Goal: Task Accomplishment & Management: Complete application form

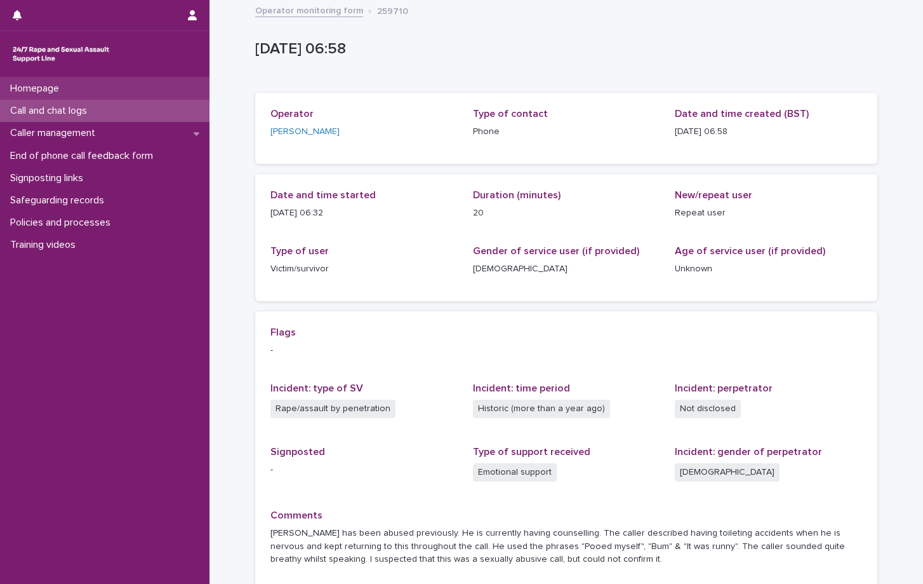
click at [61, 93] on p "Homepage" at bounding box center [37, 89] width 64 height 12
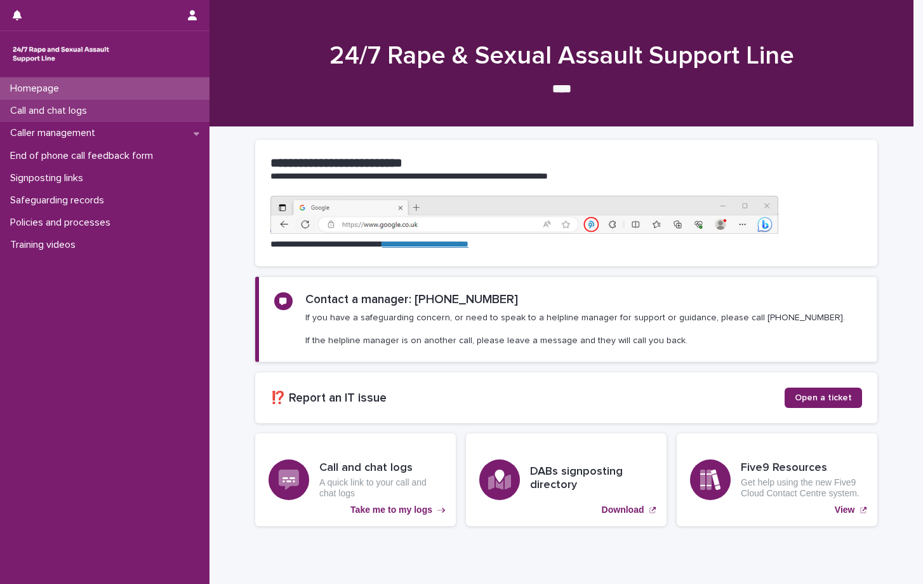
click at [70, 112] on p "Call and chat logs" at bounding box center [51, 111] width 92 height 12
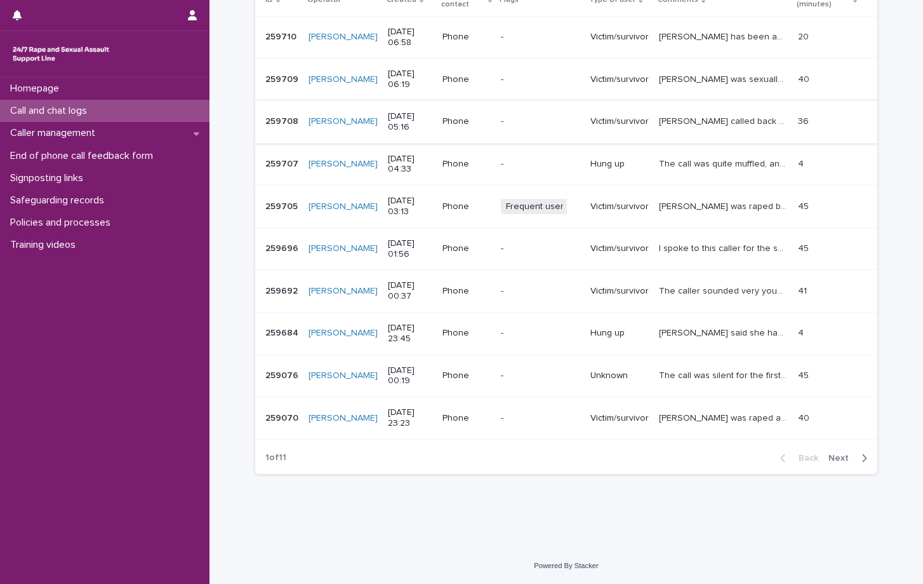
scroll to position [170, 0]
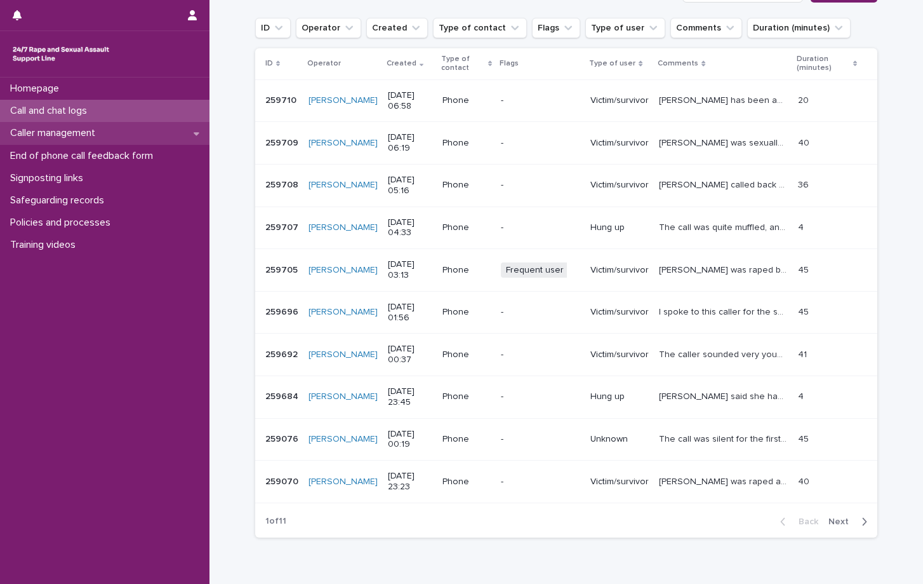
click at [75, 130] on p "Caller management" at bounding box center [55, 133] width 100 height 12
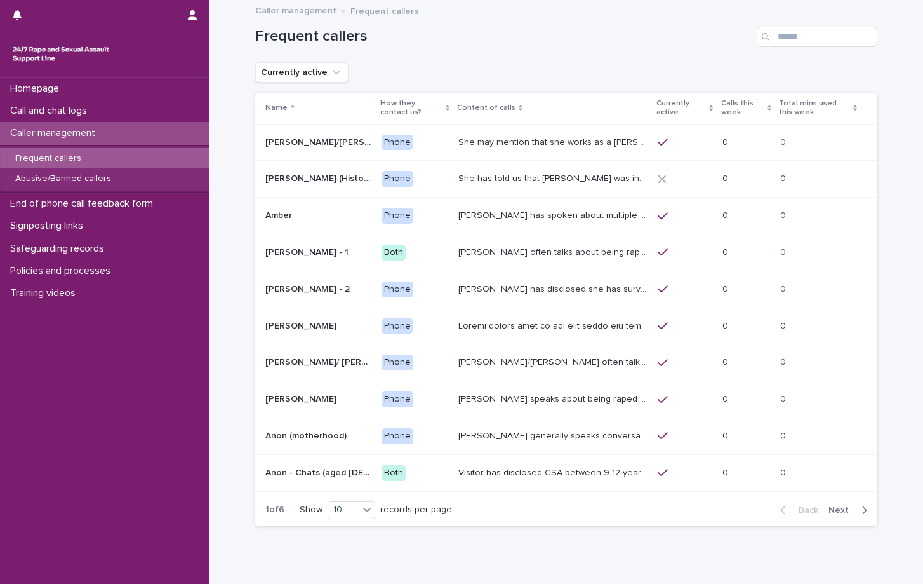
click at [725, 104] on p "Calls this week" at bounding box center [742, 108] width 43 height 23
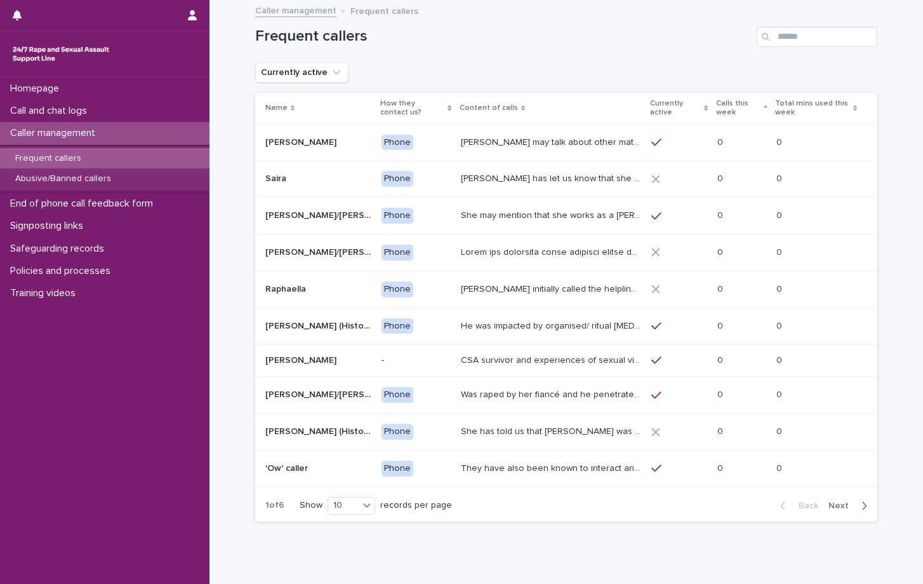
click at [728, 110] on p "Calls this week" at bounding box center [738, 108] width 45 height 23
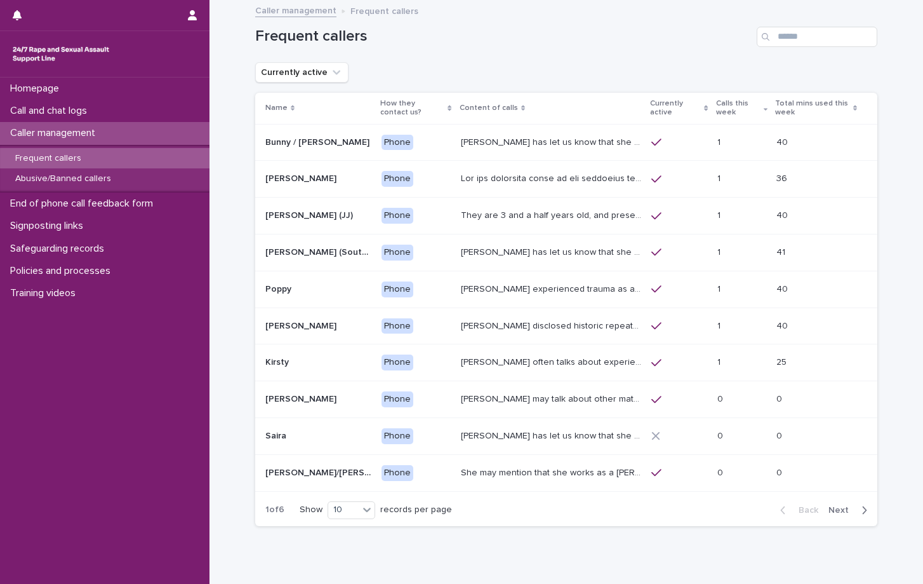
click at [728, 110] on p "Calls this week" at bounding box center [738, 108] width 45 height 23
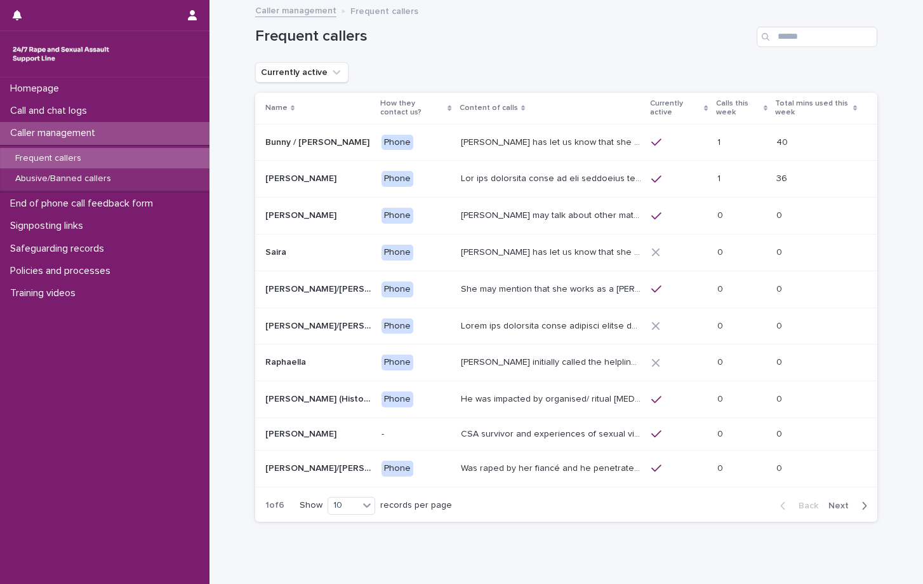
click at [733, 109] on p "Calls this week" at bounding box center [738, 108] width 45 height 23
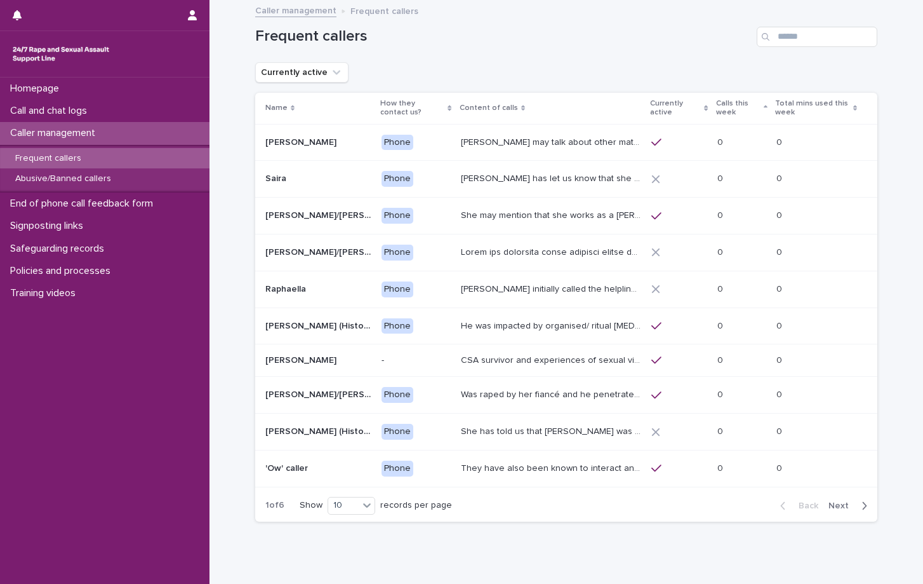
click at [733, 109] on p "Calls this week" at bounding box center [738, 108] width 45 height 23
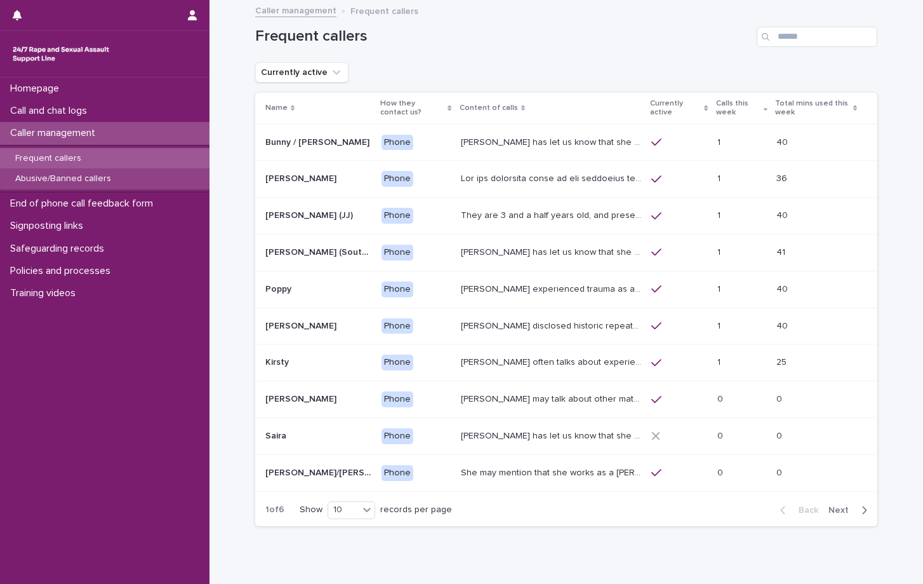
click at [83, 185] on div "Abusive/Banned callers" at bounding box center [105, 178] width 210 height 21
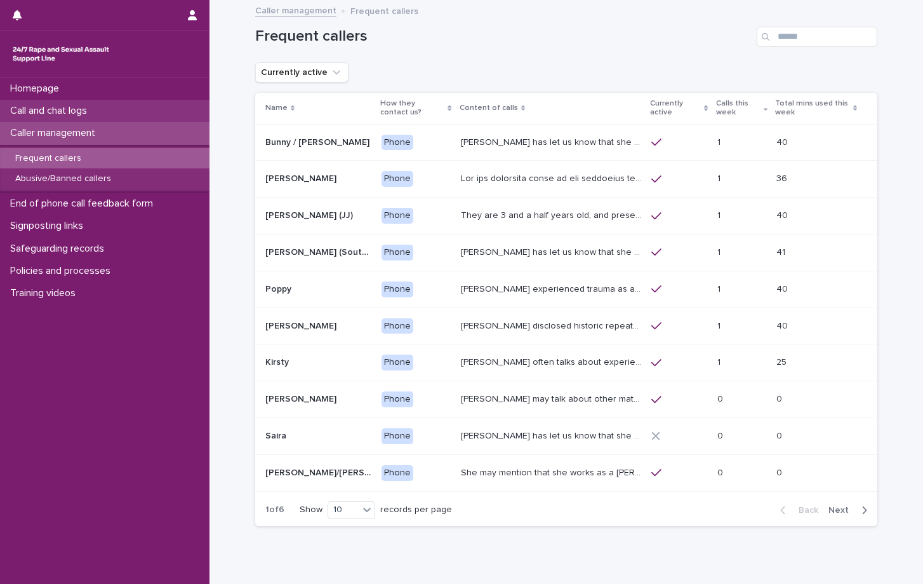
click at [77, 109] on p "Call and chat logs" at bounding box center [51, 111] width 92 height 12
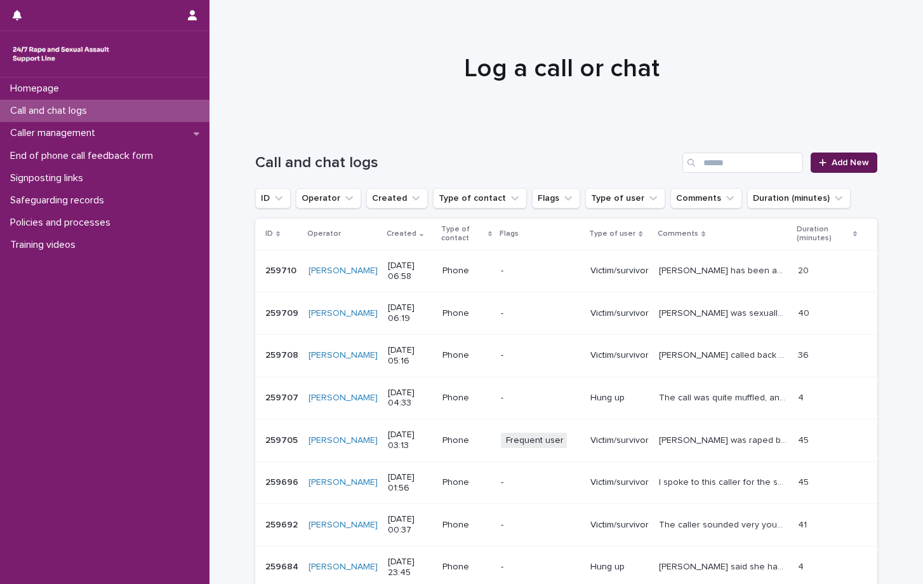
click at [833, 161] on span "Add New" at bounding box center [850, 162] width 37 height 9
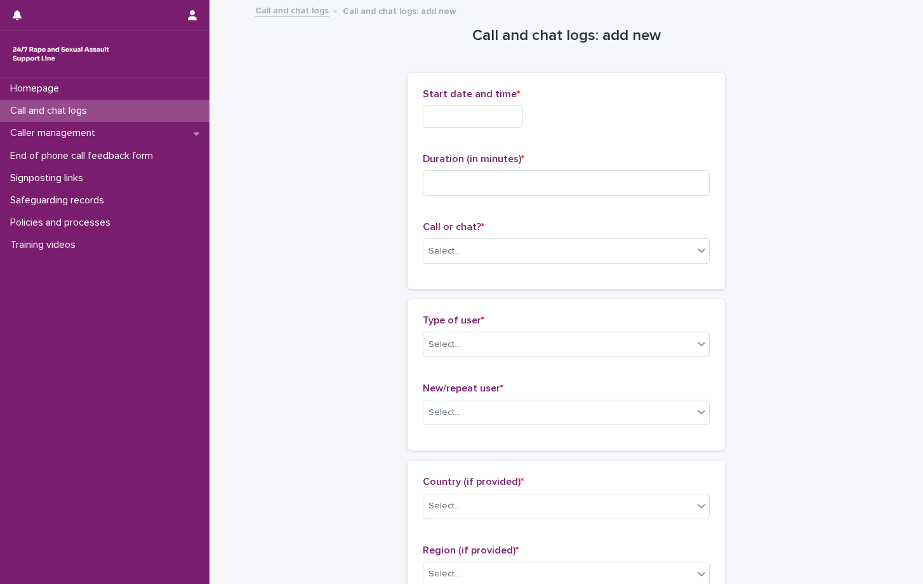
click at [497, 112] on input "text" at bounding box center [473, 116] width 100 height 22
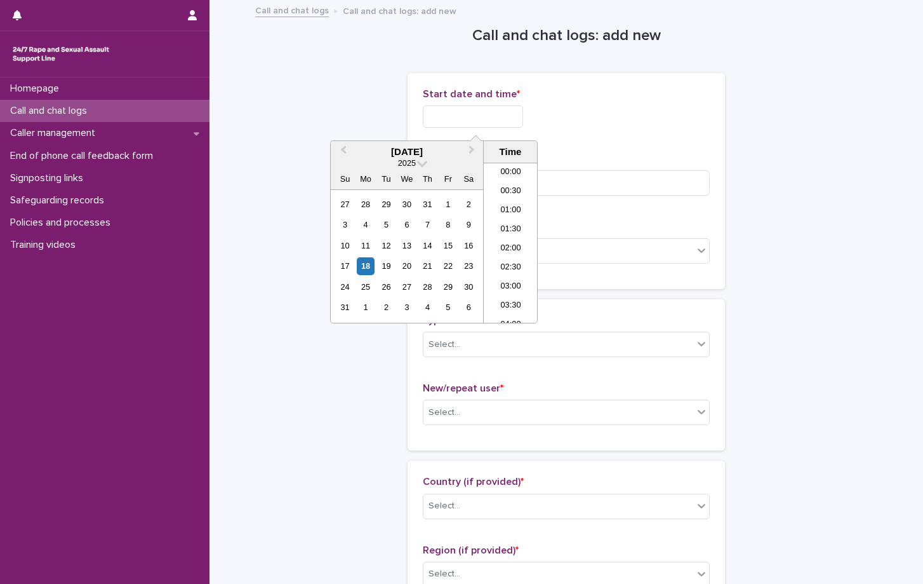
scroll to position [730, 0]
click at [512, 247] on li "21:00" at bounding box center [511, 242] width 54 height 19
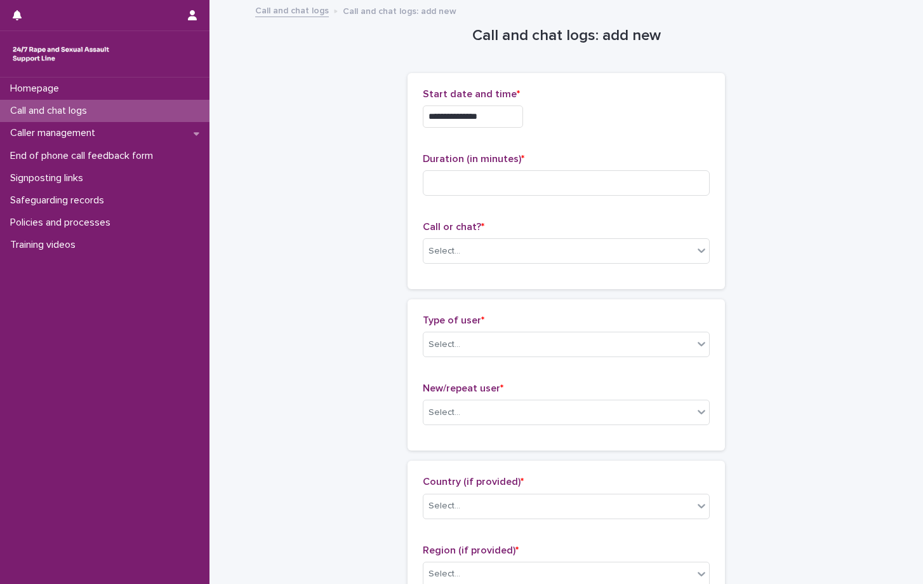
click at [509, 110] on input "**********" at bounding box center [473, 116] width 100 height 22
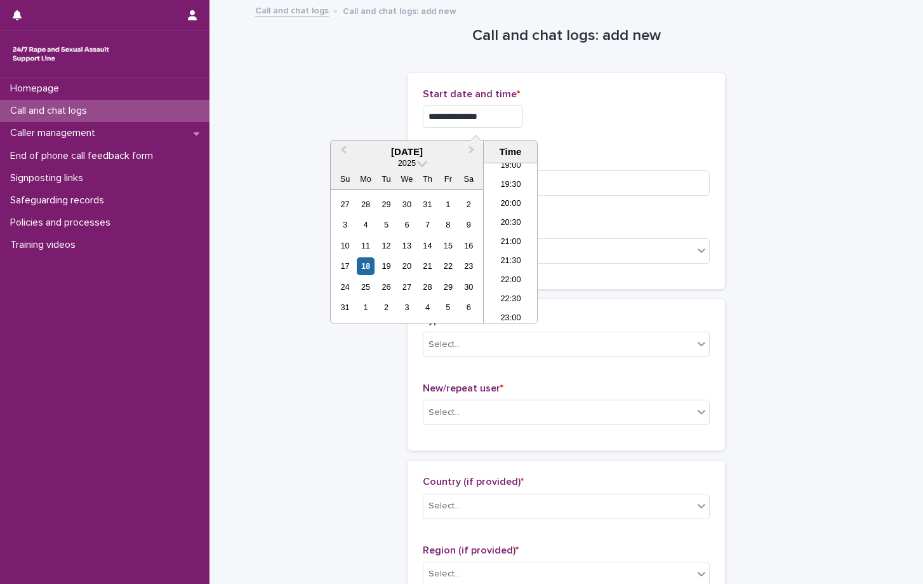
type input "**********"
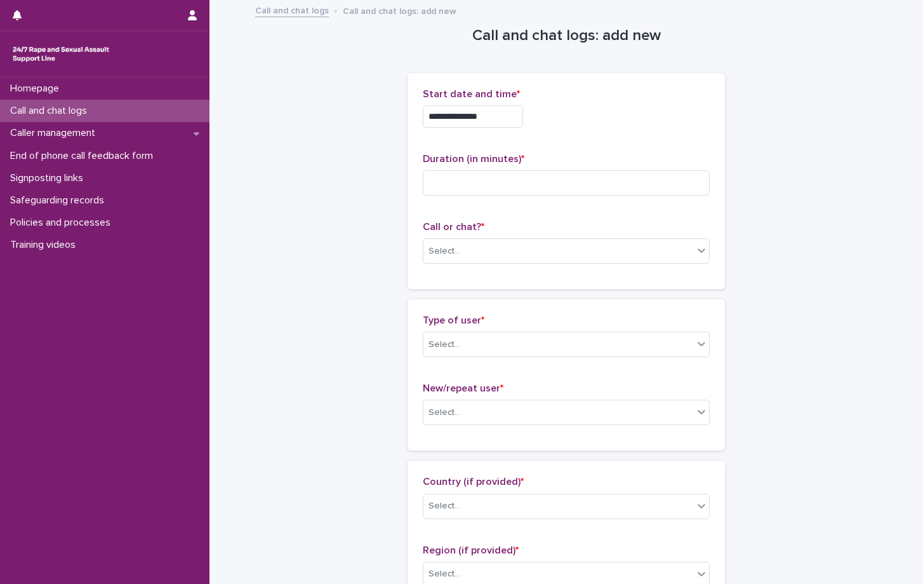
drag, startPoint x: 645, startPoint y: 130, endPoint x: 632, endPoint y: 128, distance: 12.8
click at [645, 130] on div "**********" at bounding box center [566, 113] width 287 height 50
click at [446, 180] on input at bounding box center [566, 182] width 287 height 25
type input "*"
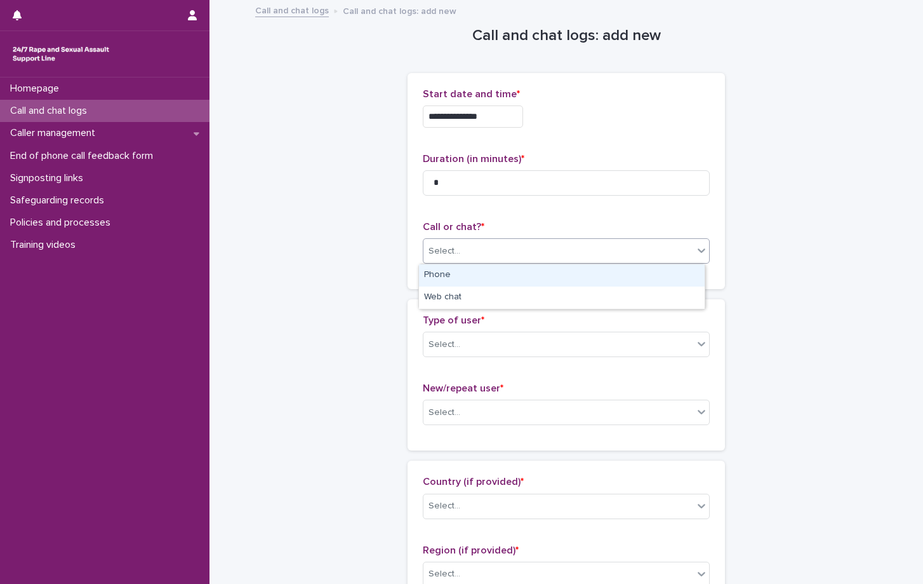
click at [484, 261] on div "Select..." at bounding box center [559, 251] width 270 height 21
click at [448, 275] on div "Phone" at bounding box center [562, 275] width 286 height 22
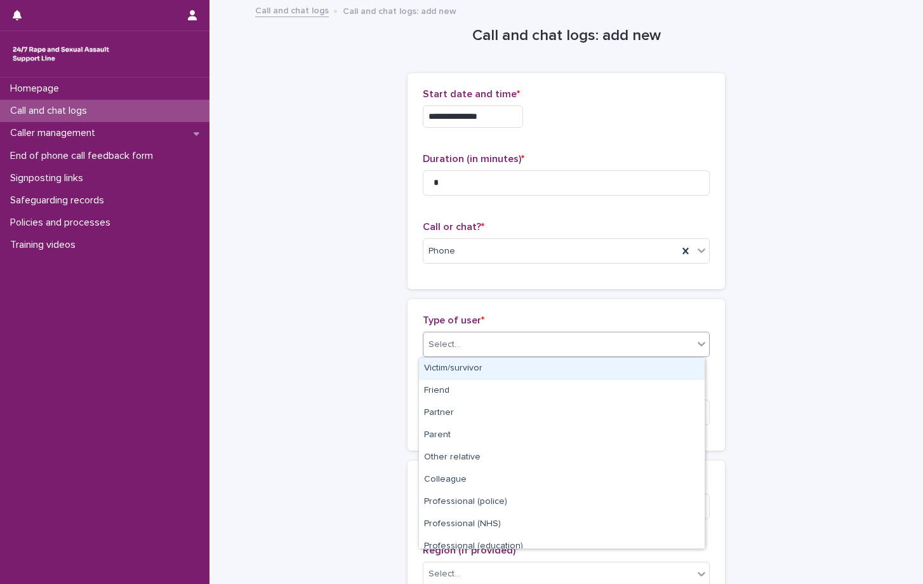
click at [455, 337] on div "Select..." at bounding box center [566, 343] width 287 height 25
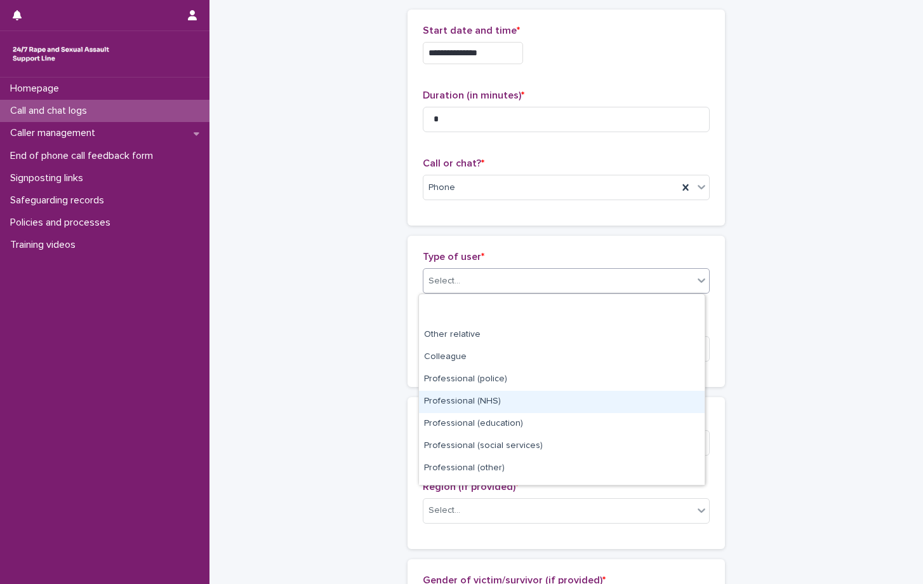
scroll to position [127, 0]
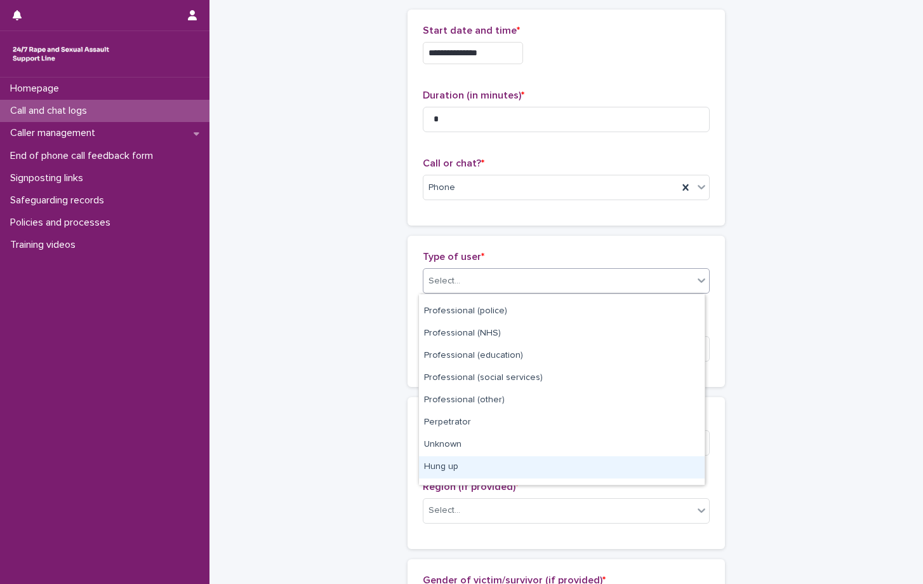
click at [458, 466] on div "Hung up" at bounding box center [562, 467] width 286 height 22
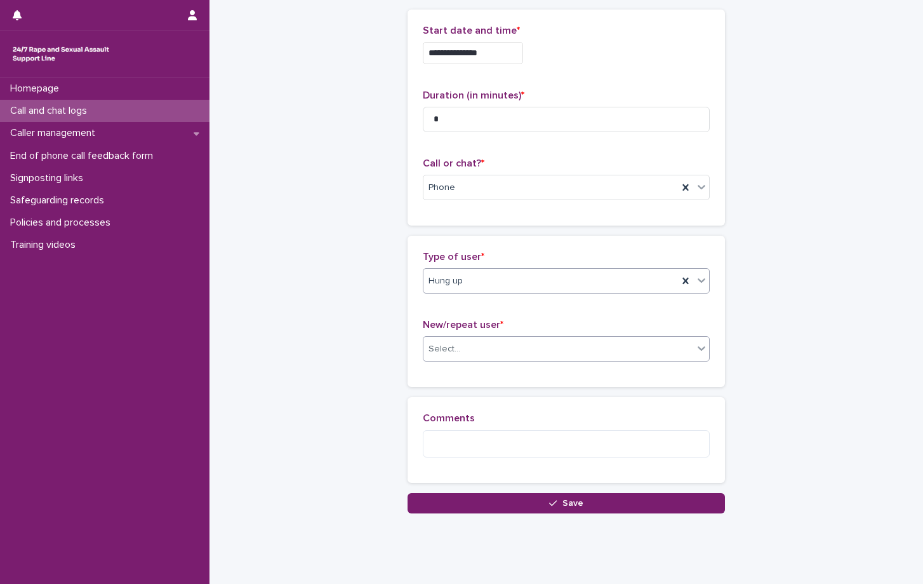
click at [476, 350] on div "Select..." at bounding box center [559, 348] width 270 height 21
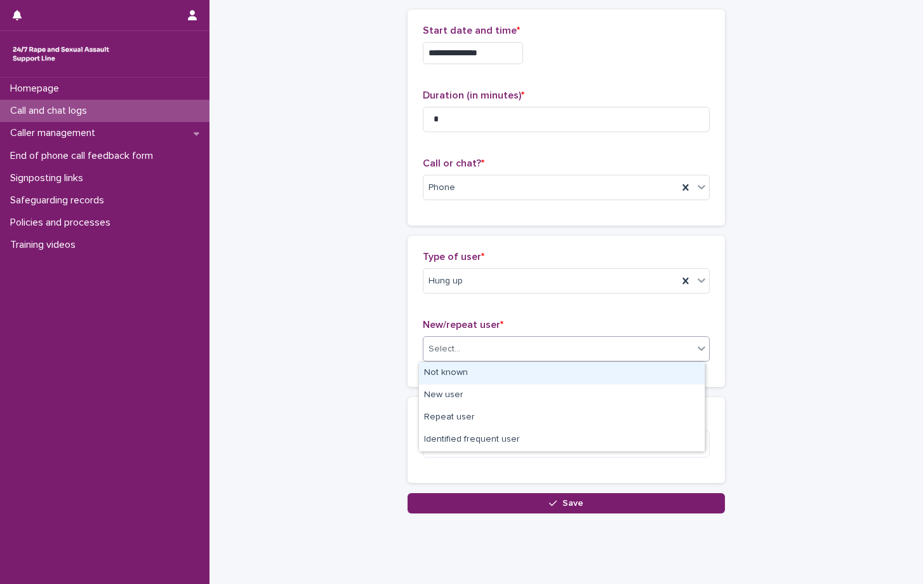
click at [464, 375] on div "Not known" at bounding box center [562, 373] width 286 height 22
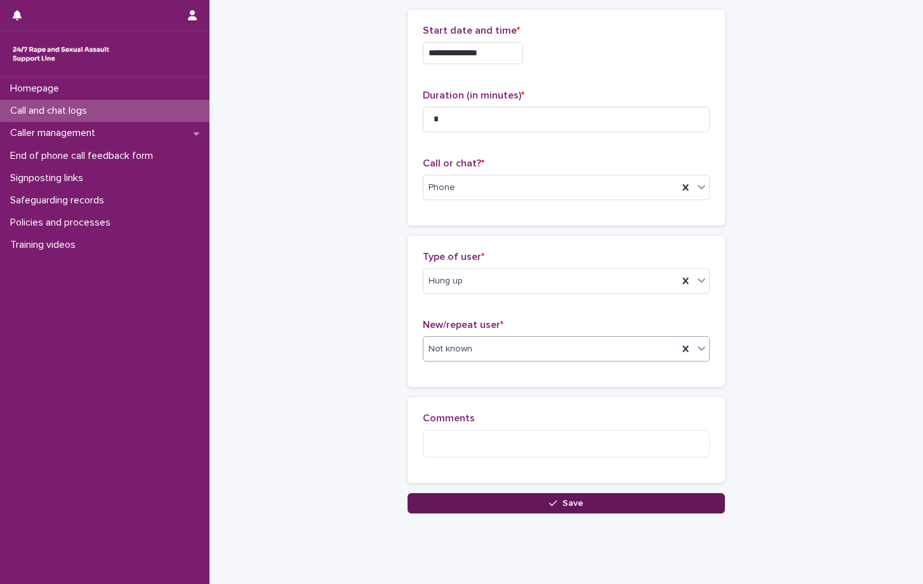
click at [500, 504] on button "Save" at bounding box center [567, 503] width 318 height 20
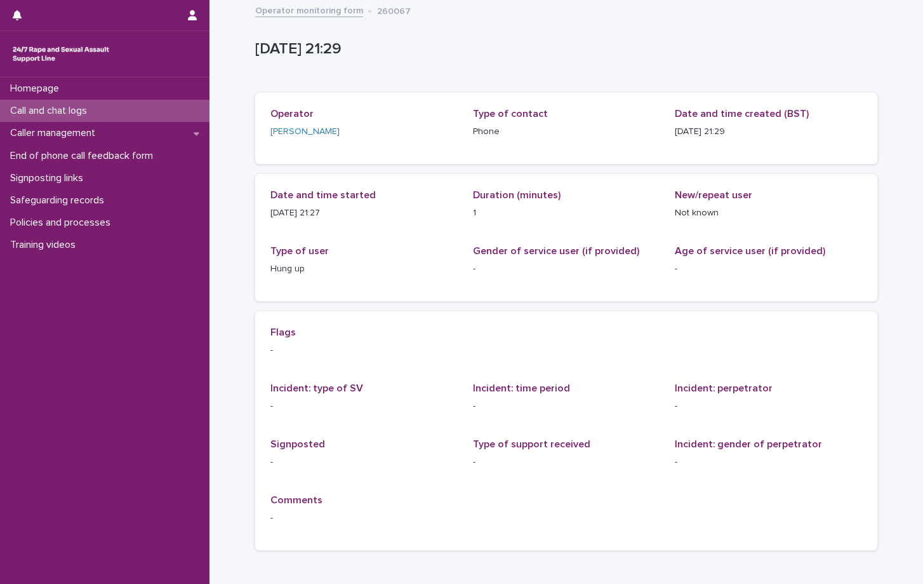
click at [77, 116] on p "Call and chat logs" at bounding box center [51, 111] width 92 height 12
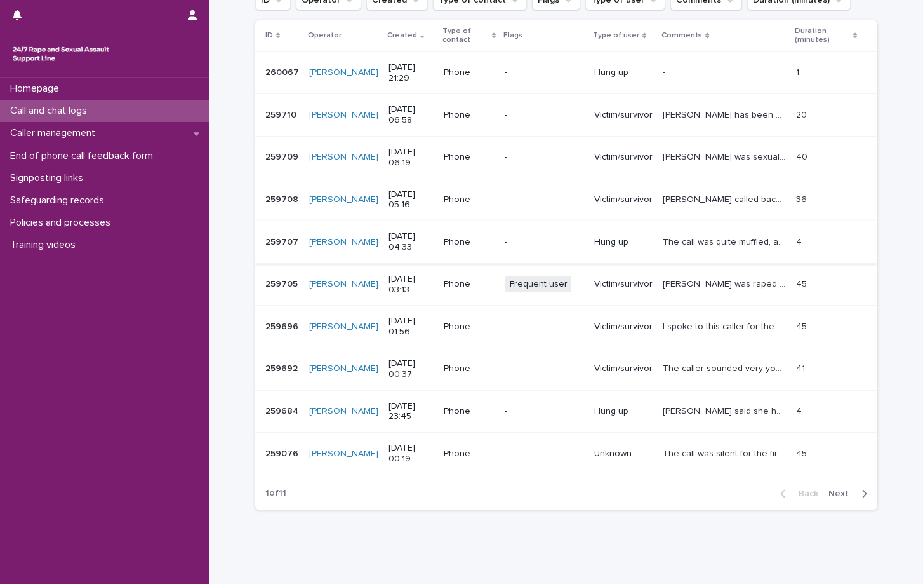
scroll to position [234, 0]
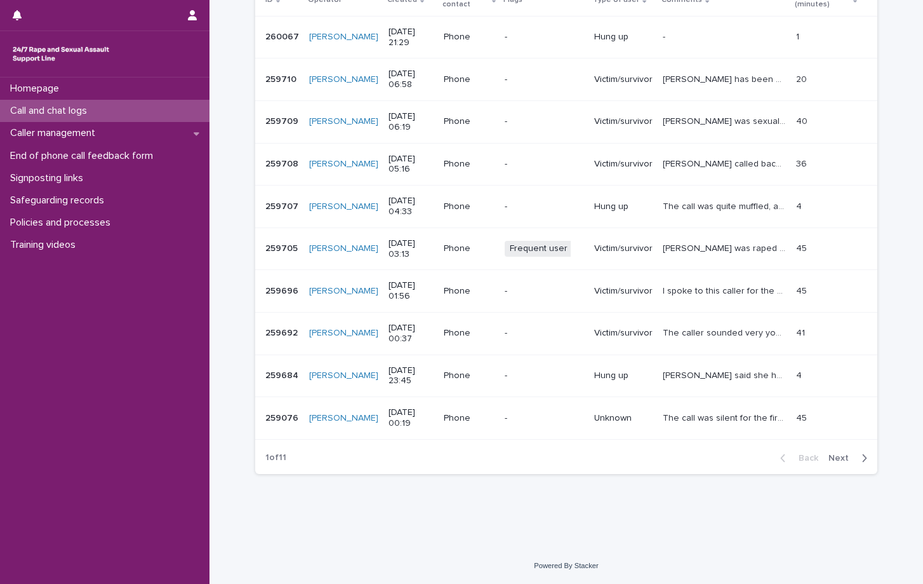
click at [638, 418] on p "Unknown" at bounding box center [623, 418] width 58 height 11
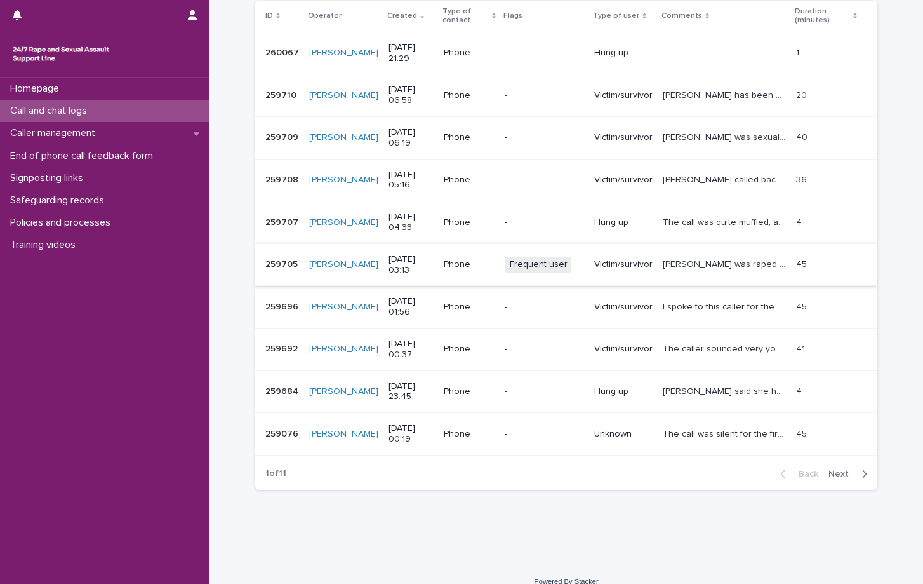
scroll to position [234, 0]
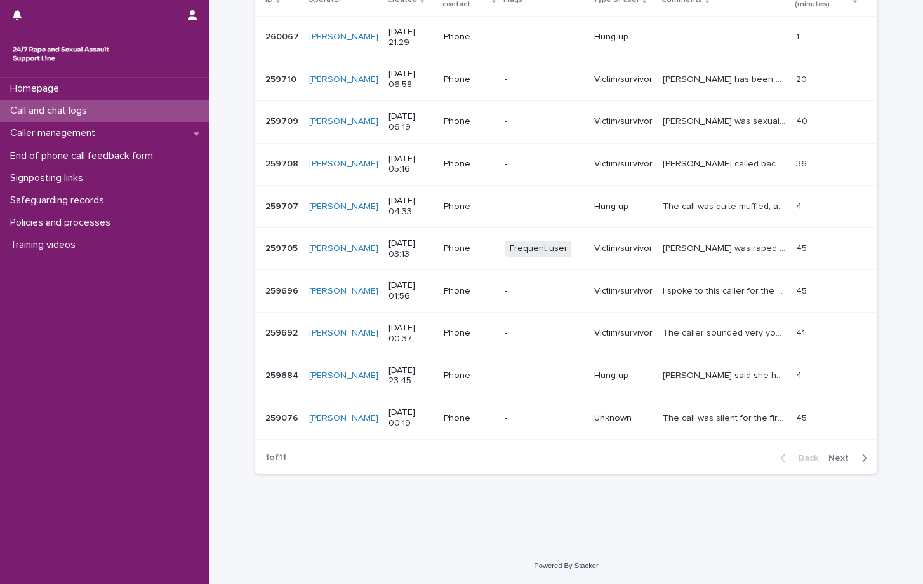
click at [850, 457] on span "Next" at bounding box center [843, 457] width 28 height 9
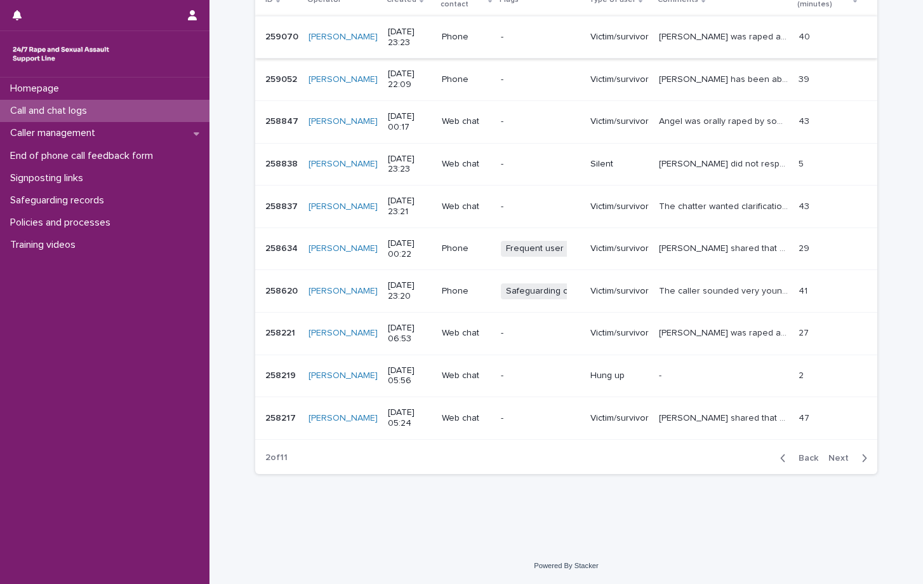
scroll to position [170, 0]
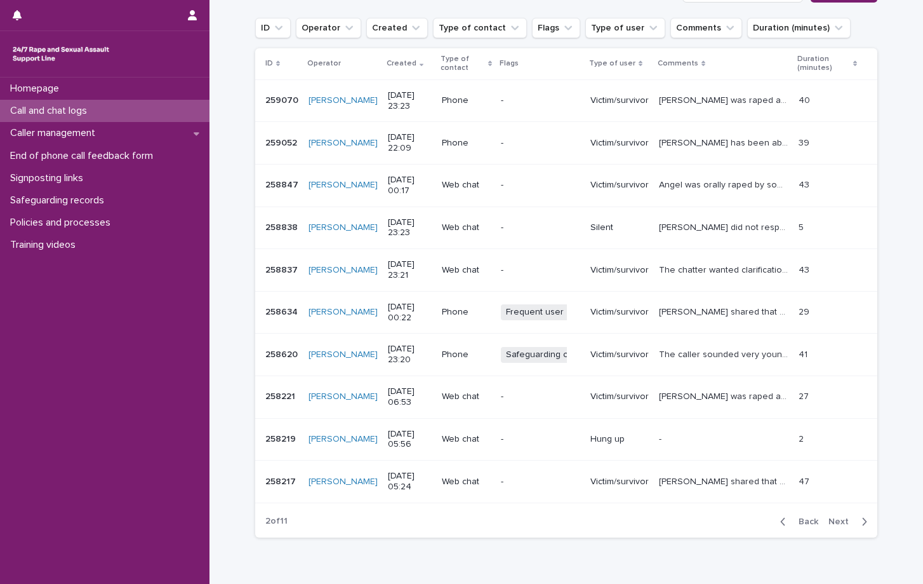
click at [639, 352] on p "Victim/survivor" at bounding box center [620, 354] width 58 height 11
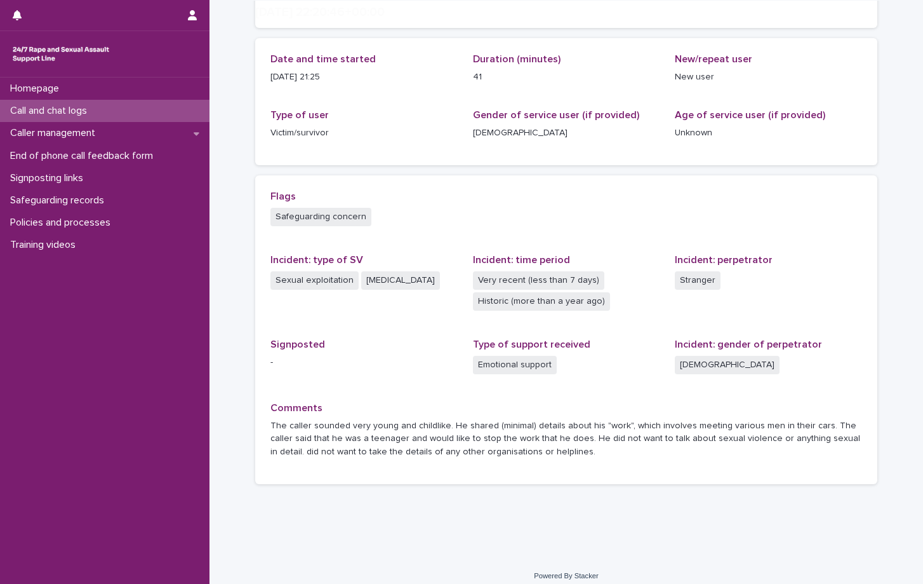
scroll to position [146, 0]
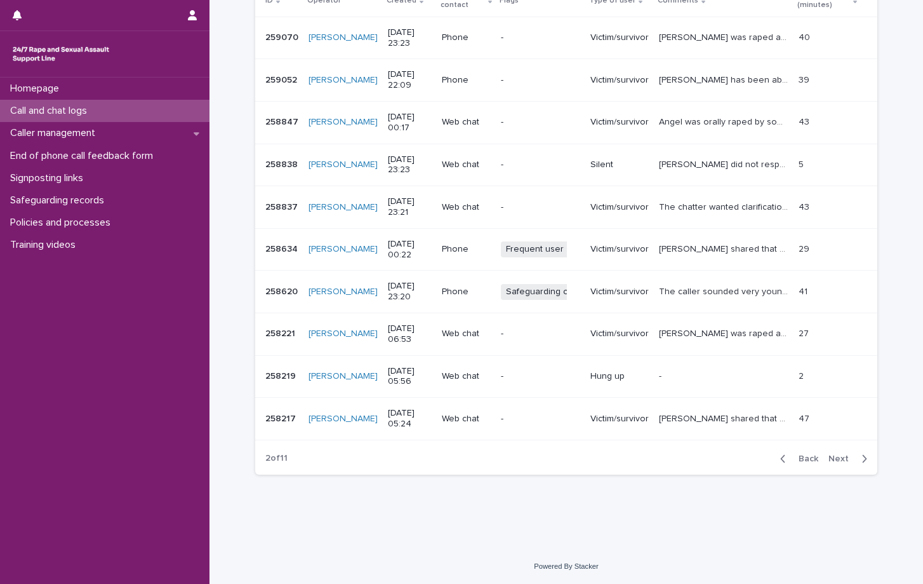
scroll to position [234, 0]
click at [848, 459] on span "Next" at bounding box center [843, 457] width 28 height 9
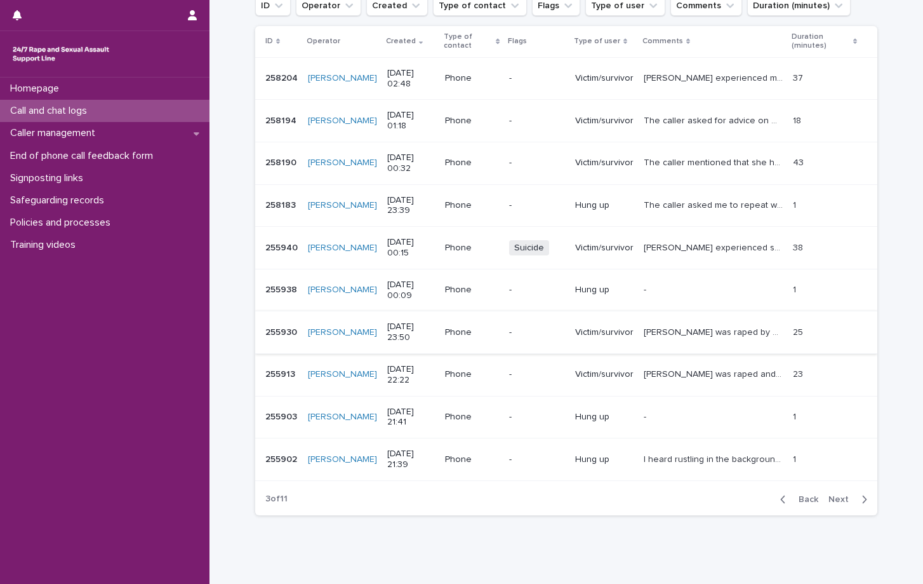
scroll to position [170, 0]
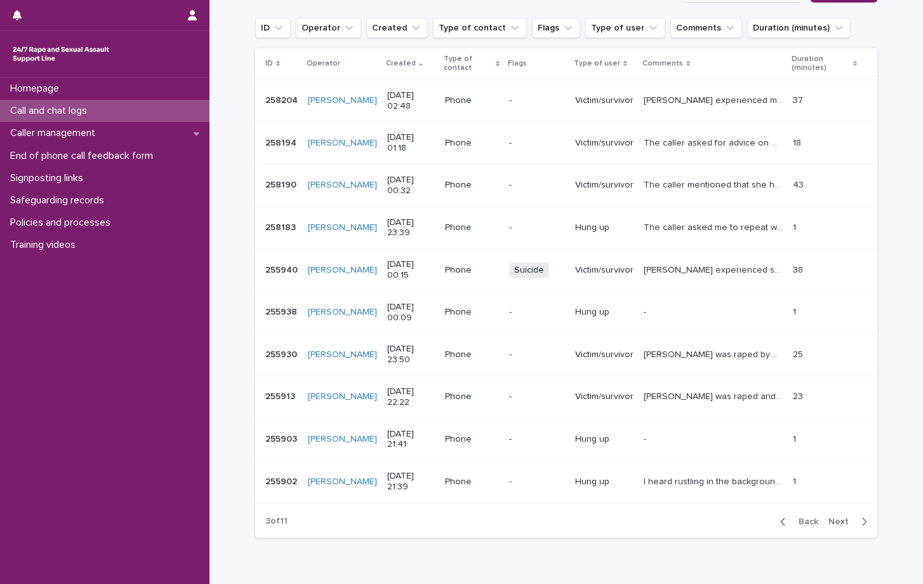
click at [644, 184] on p "The caller mentioned that she had been trying to speak to someone since 10 pm, …" at bounding box center [715, 183] width 142 height 13
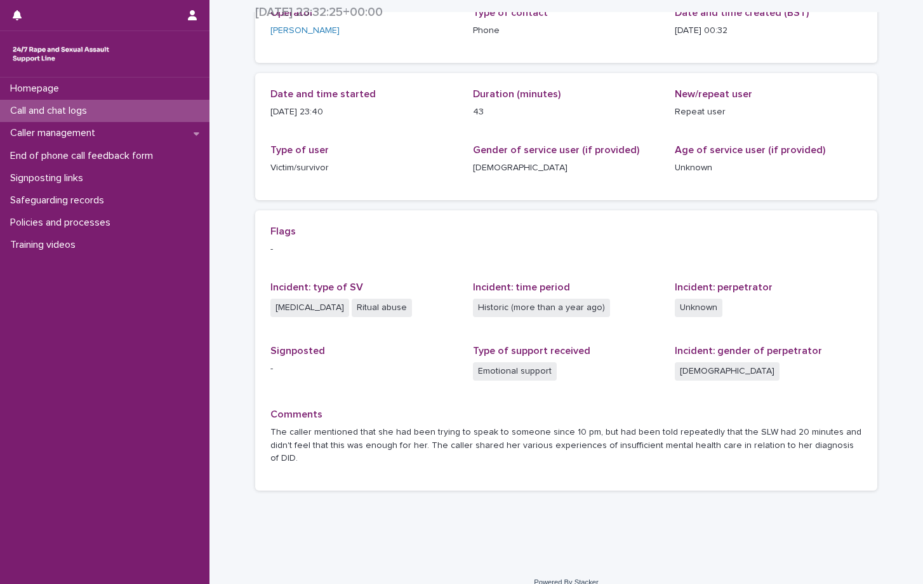
scroll to position [104, 0]
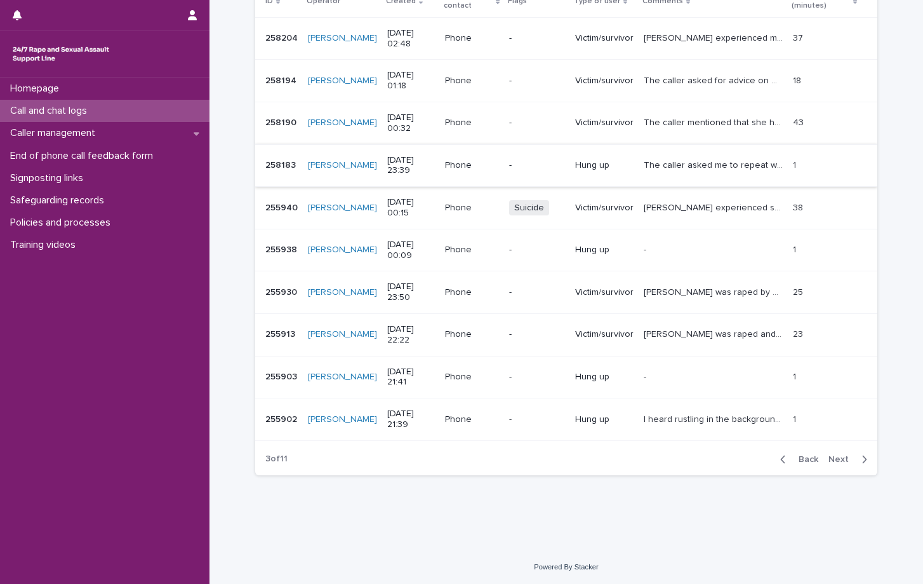
scroll to position [234, 0]
click at [836, 453] on span "Next" at bounding box center [843, 457] width 28 height 9
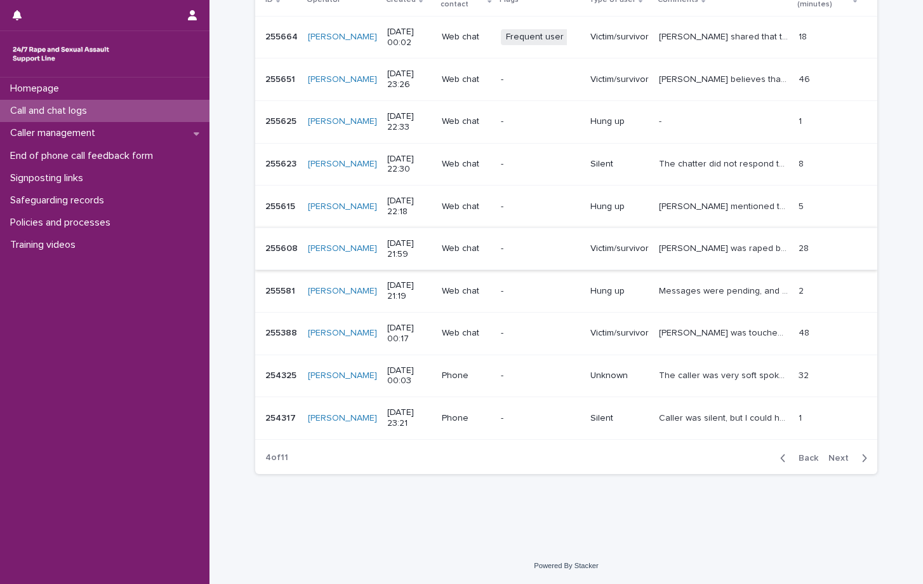
scroll to position [170, 0]
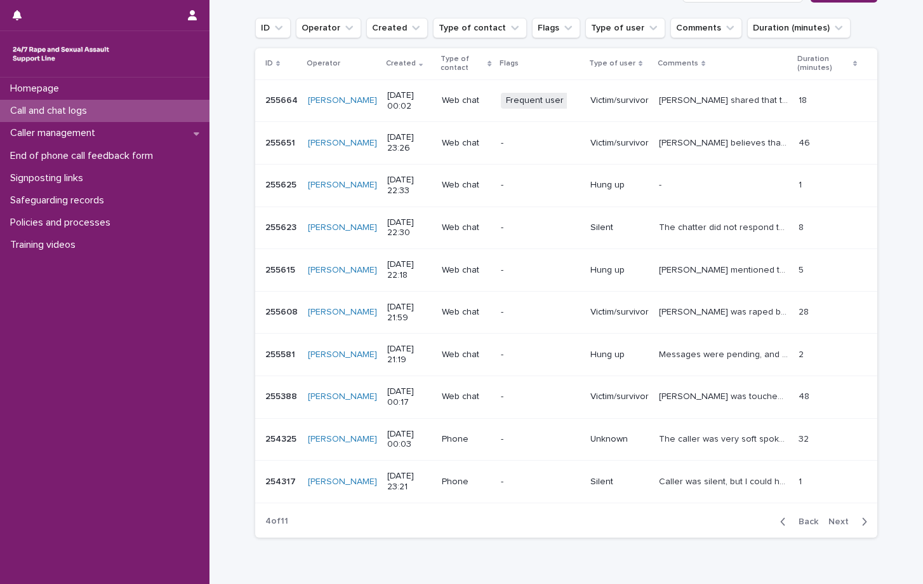
click at [841, 525] on span "Next" at bounding box center [843, 521] width 28 height 9
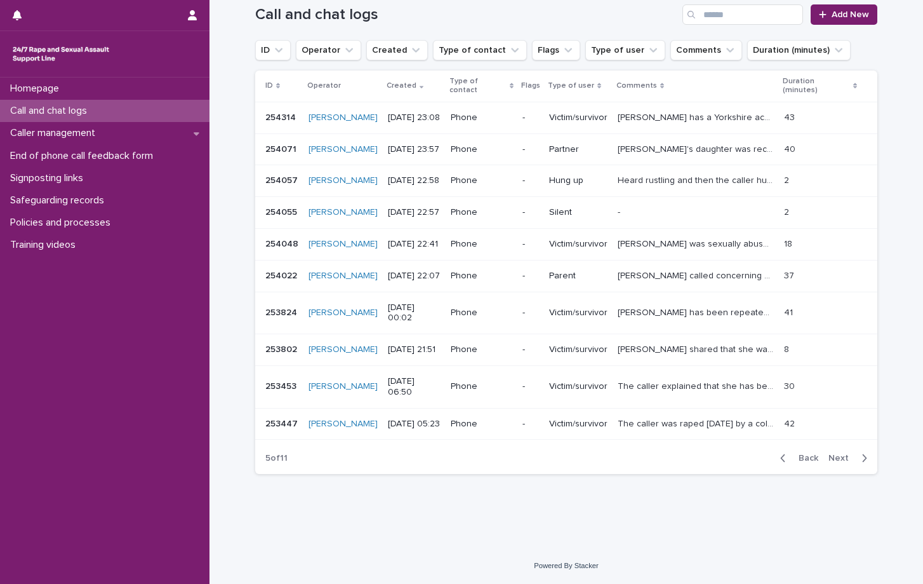
scroll to position [112, 0]
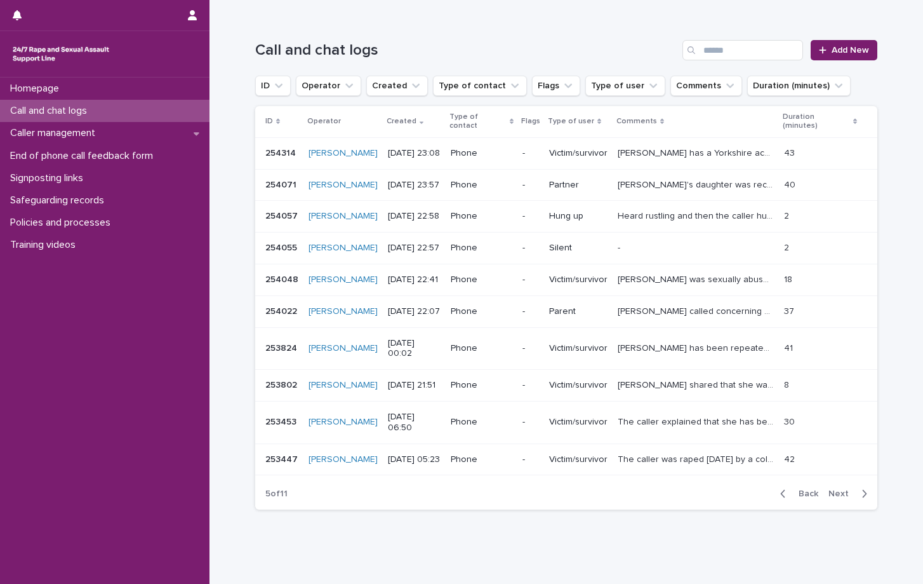
click at [839, 489] on span "Next" at bounding box center [843, 493] width 28 height 9
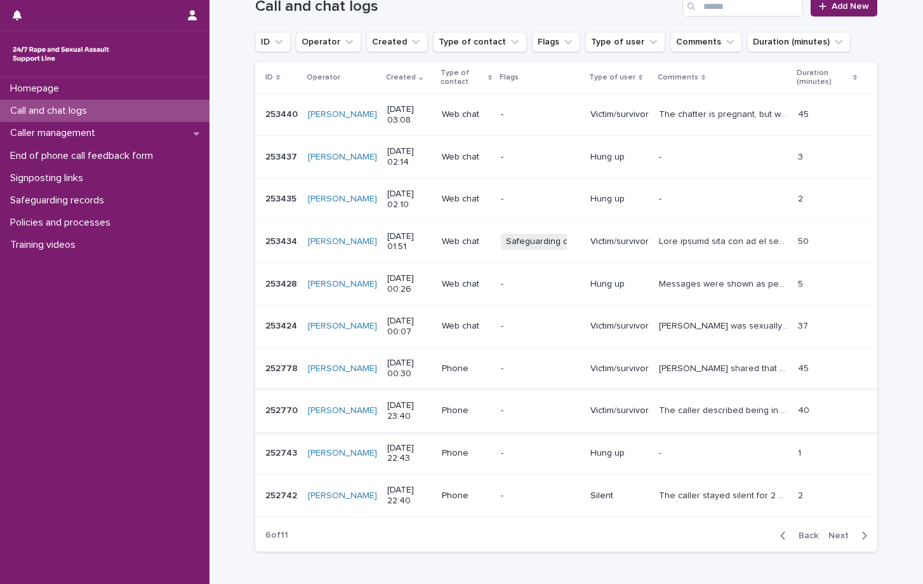
scroll to position [176, 0]
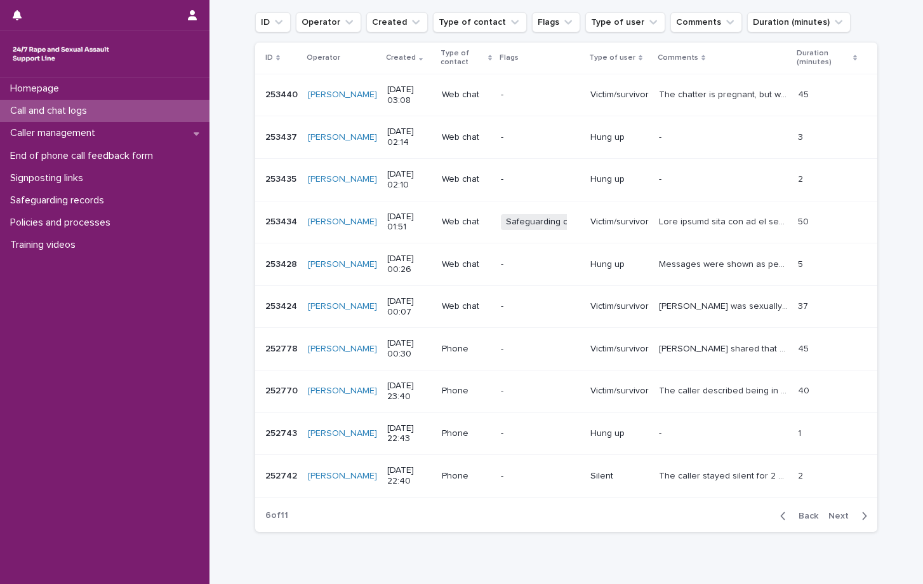
click at [839, 518] on span "Next" at bounding box center [843, 515] width 28 height 9
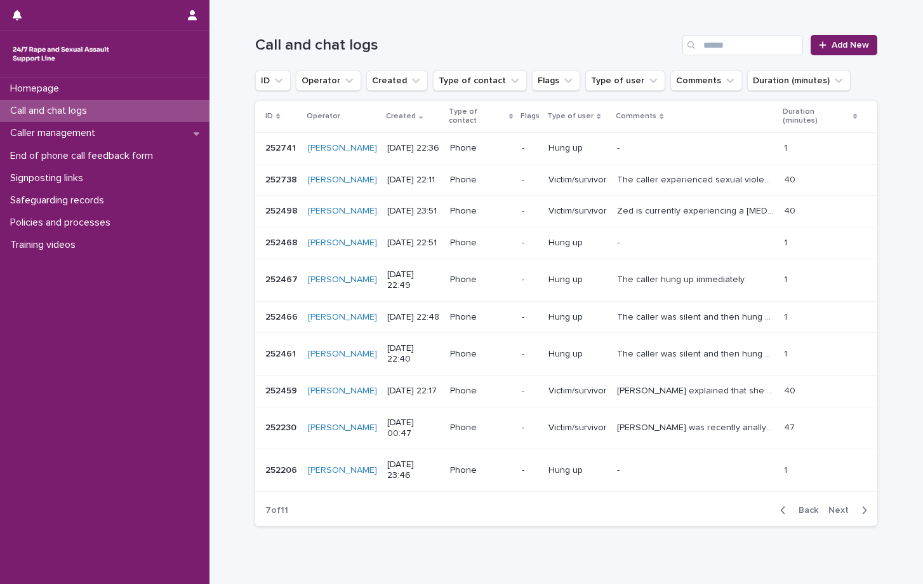
click at [838, 505] on span "Next" at bounding box center [843, 509] width 28 height 9
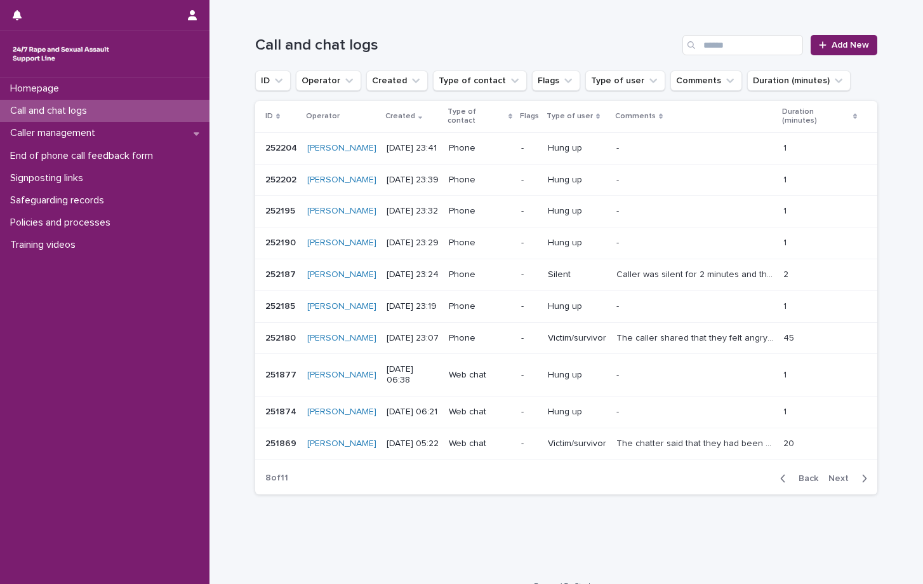
click at [840, 474] on span "Next" at bounding box center [843, 478] width 28 height 9
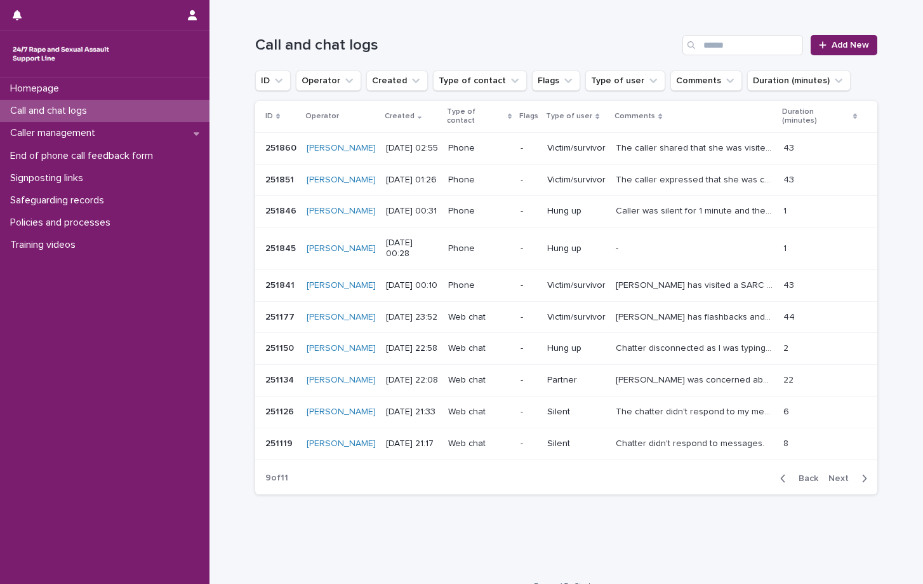
click at [848, 474] on span "Next" at bounding box center [843, 478] width 28 height 9
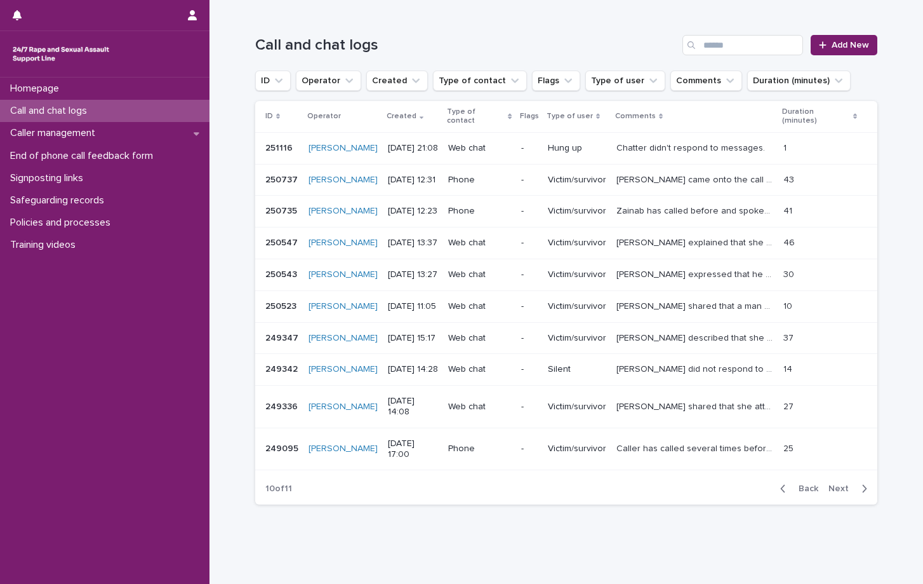
click at [837, 484] on span "Next" at bounding box center [843, 488] width 28 height 9
